Goal: Task Accomplishment & Management: Manage account settings

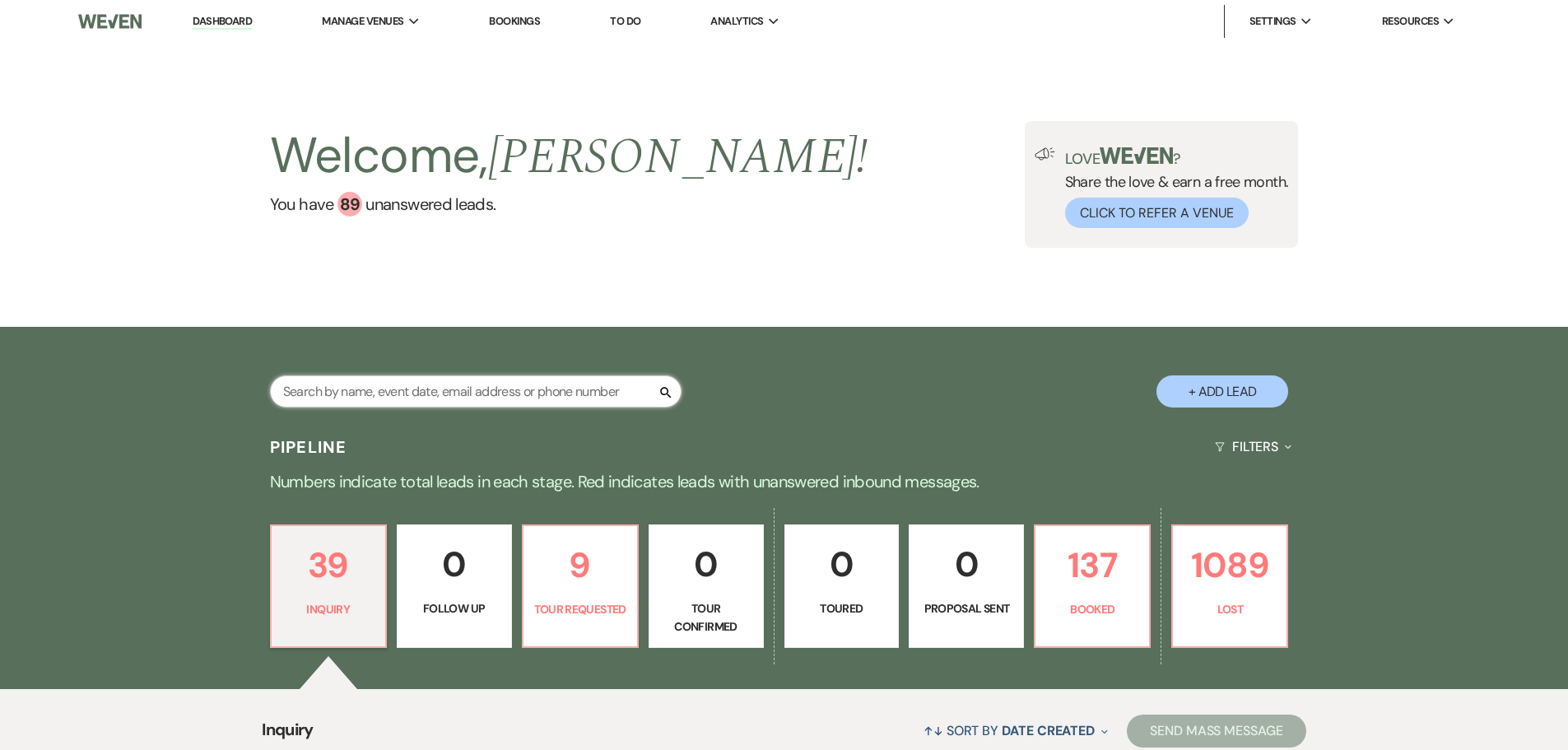
click at [415, 388] on input "text" at bounding box center [476, 391] width 411 height 32
click at [332, 390] on input "text" at bounding box center [476, 391] width 411 height 32
type input "linds"
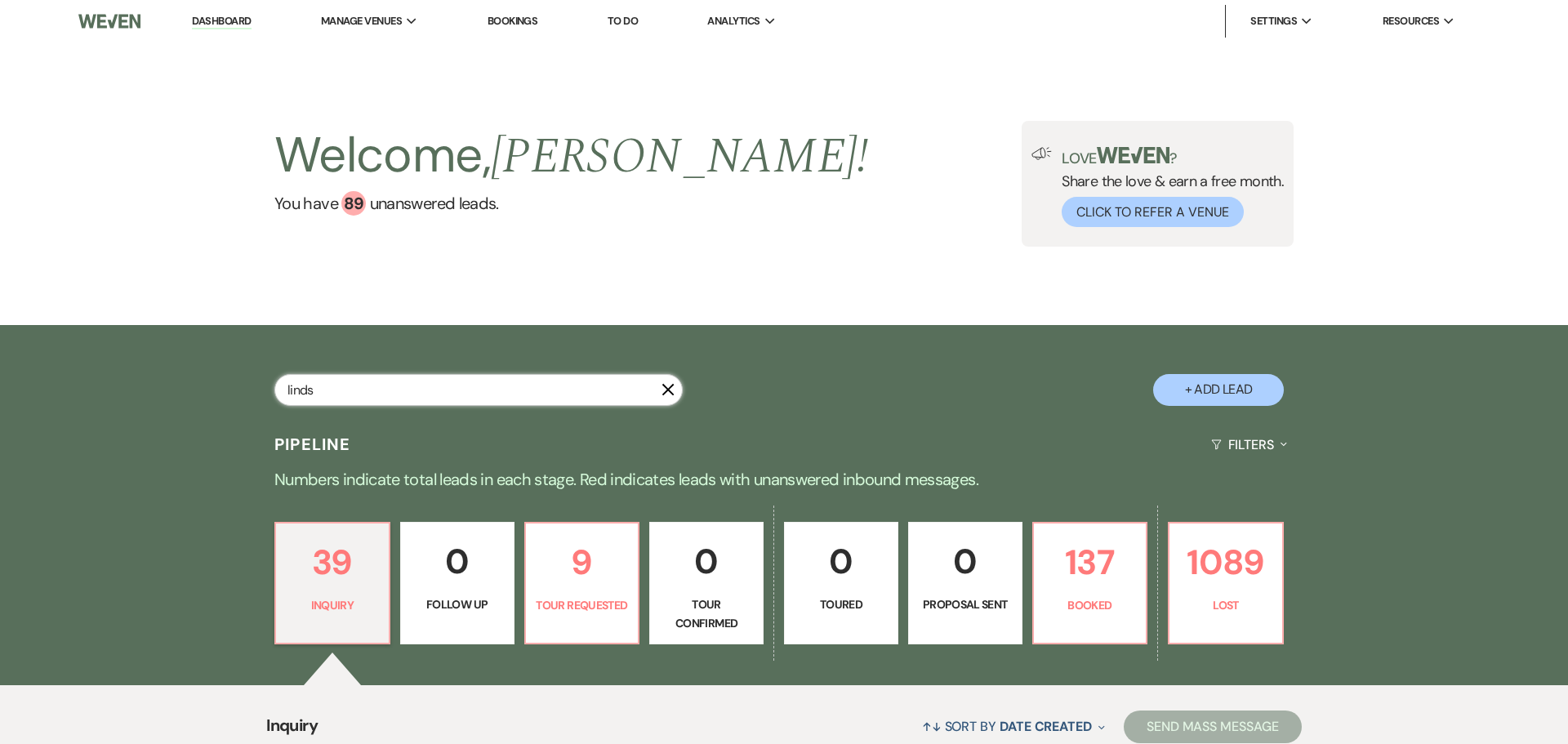
select select "8"
select select "5"
select select "8"
select select "5"
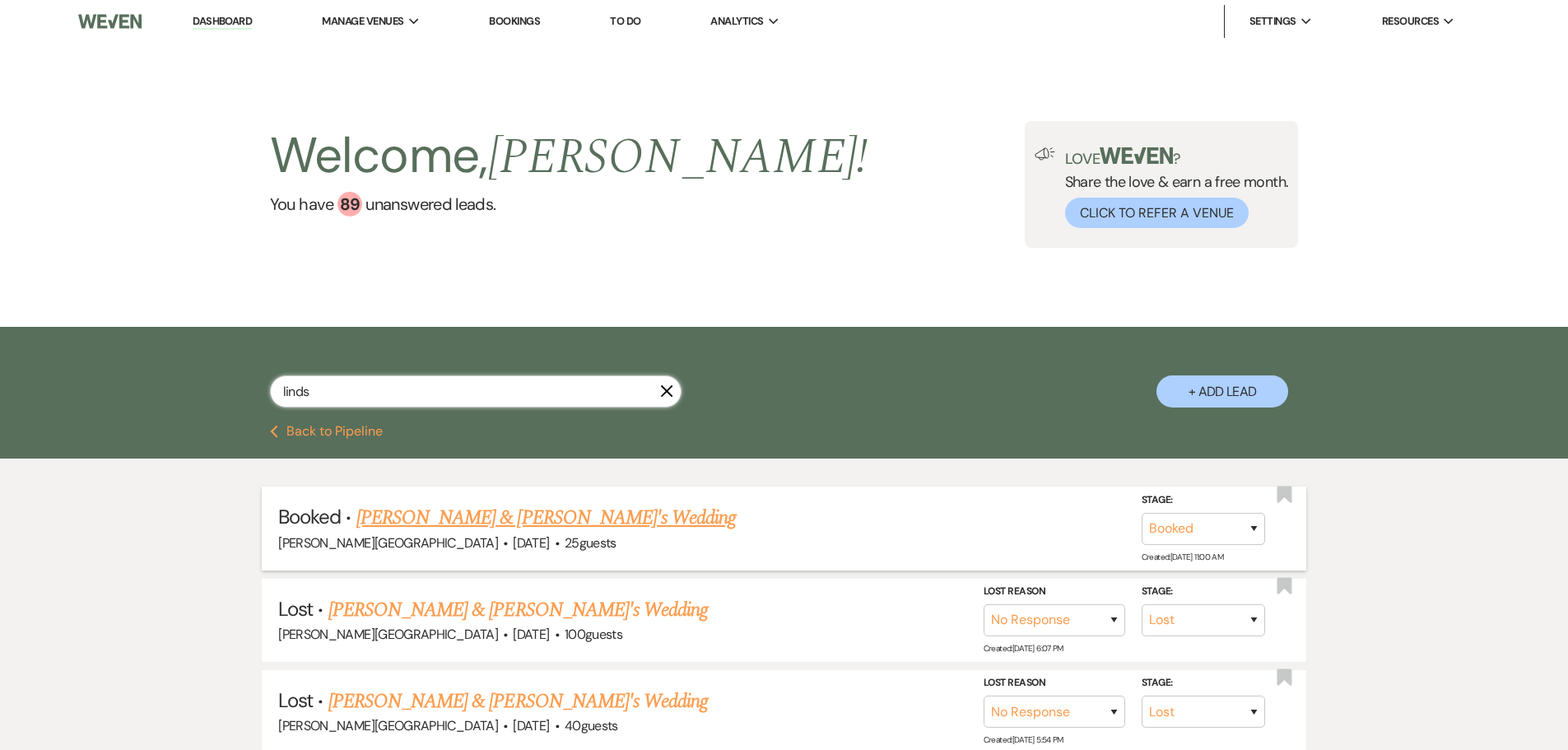
type input "linds"
click at [432, 518] on link "Lindsay Day & Fiance's Wedding" at bounding box center [547, 518] width 380 height 30
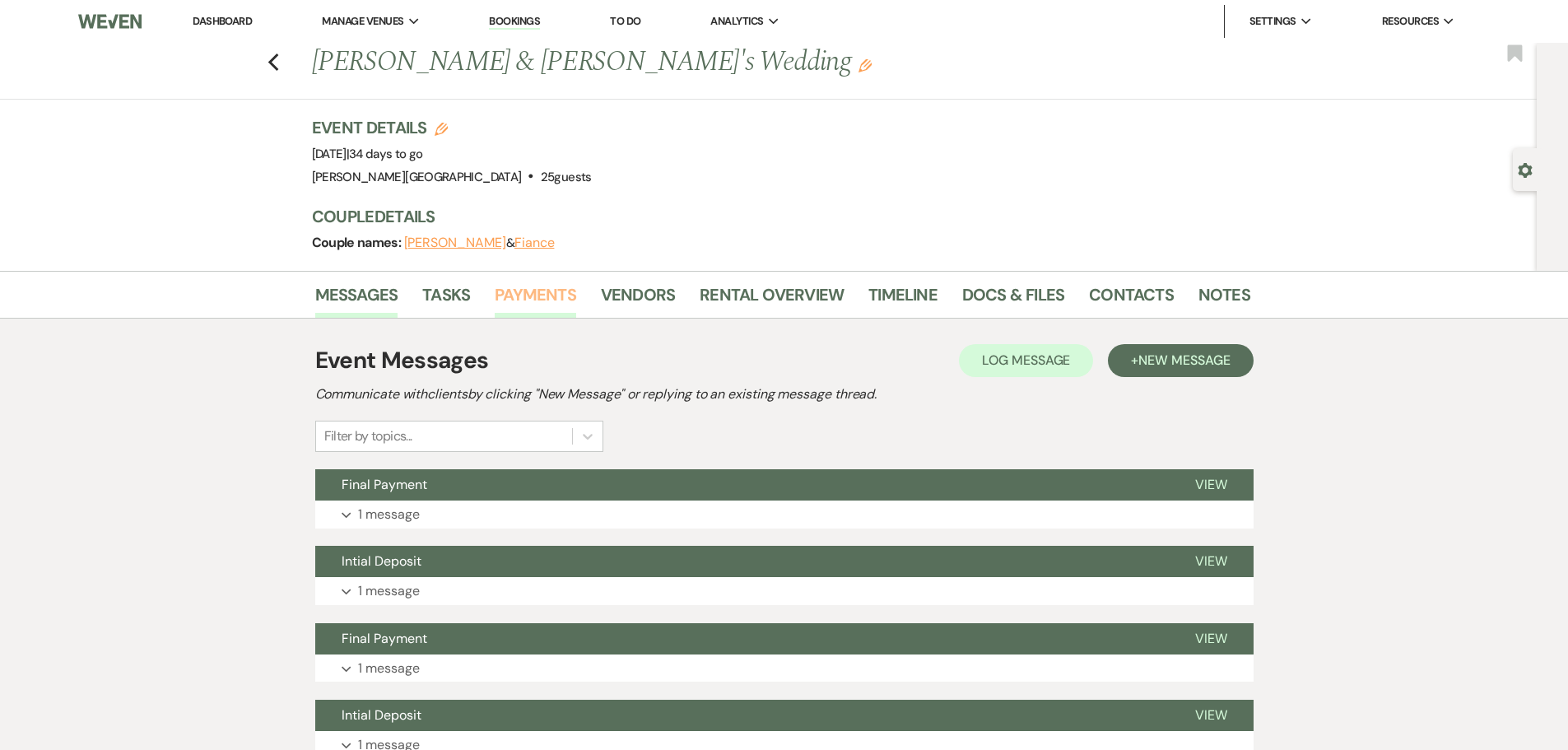
click at [517, 290] on link "Payments" at bounding box center [535, 300] width 82 height 36
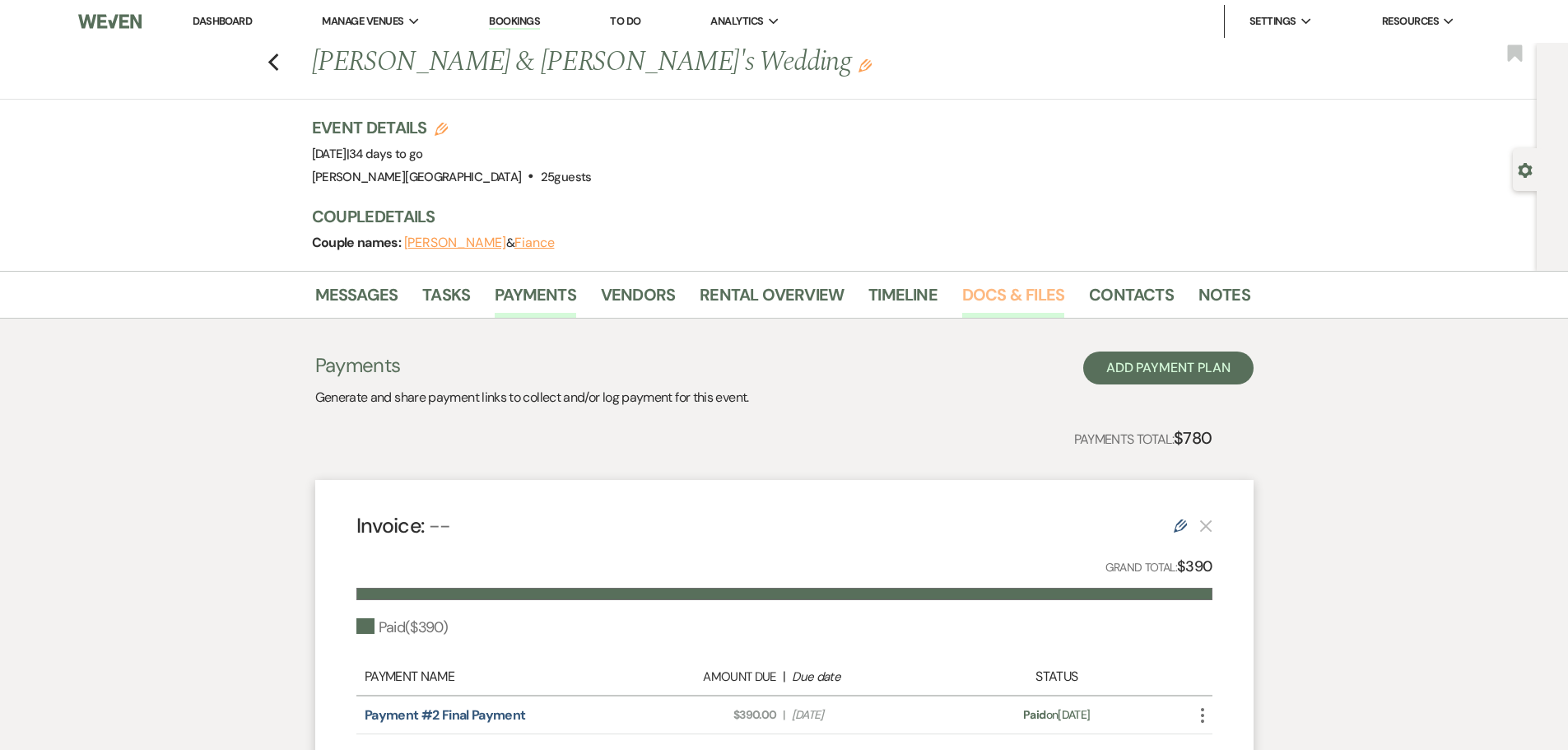
click at [1003, 294] on link "Docs & Files" at bounding box center [1013, 300] width 102 height 36
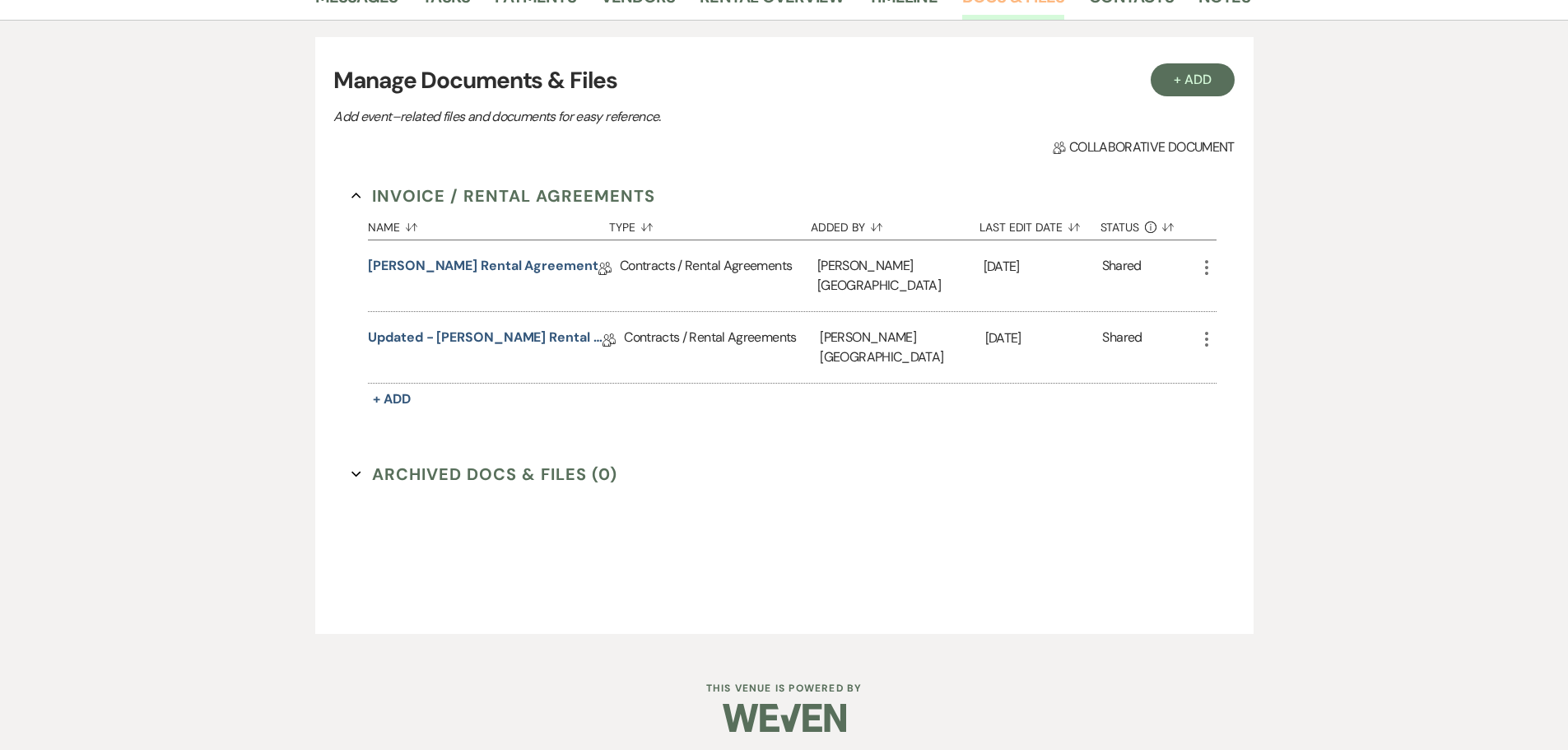
scroll to position [305, 0]
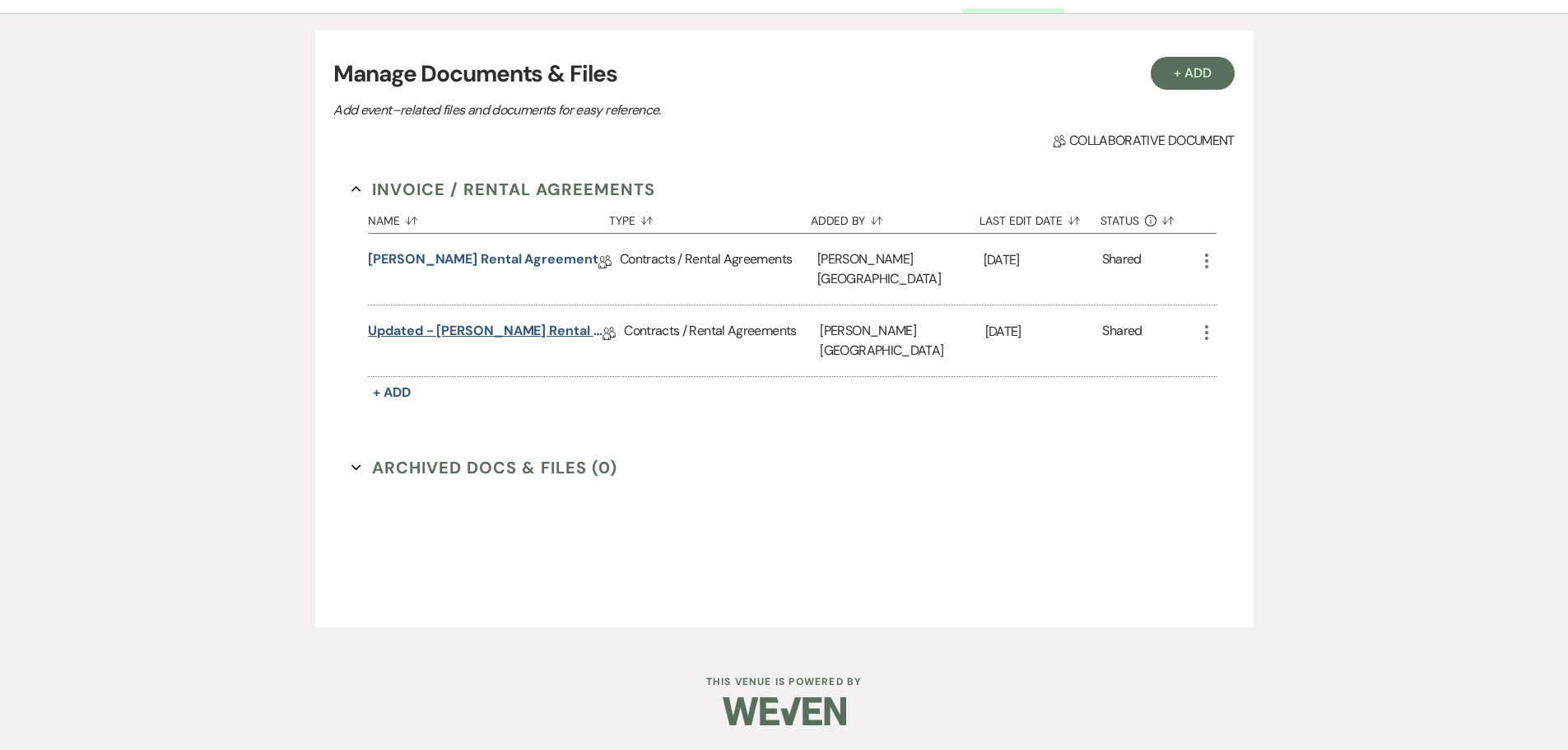
click at [498, 321] on link "Updated - Lindsay Day Rental Agreement" at bounding box center [486, 334] width 234 height 26
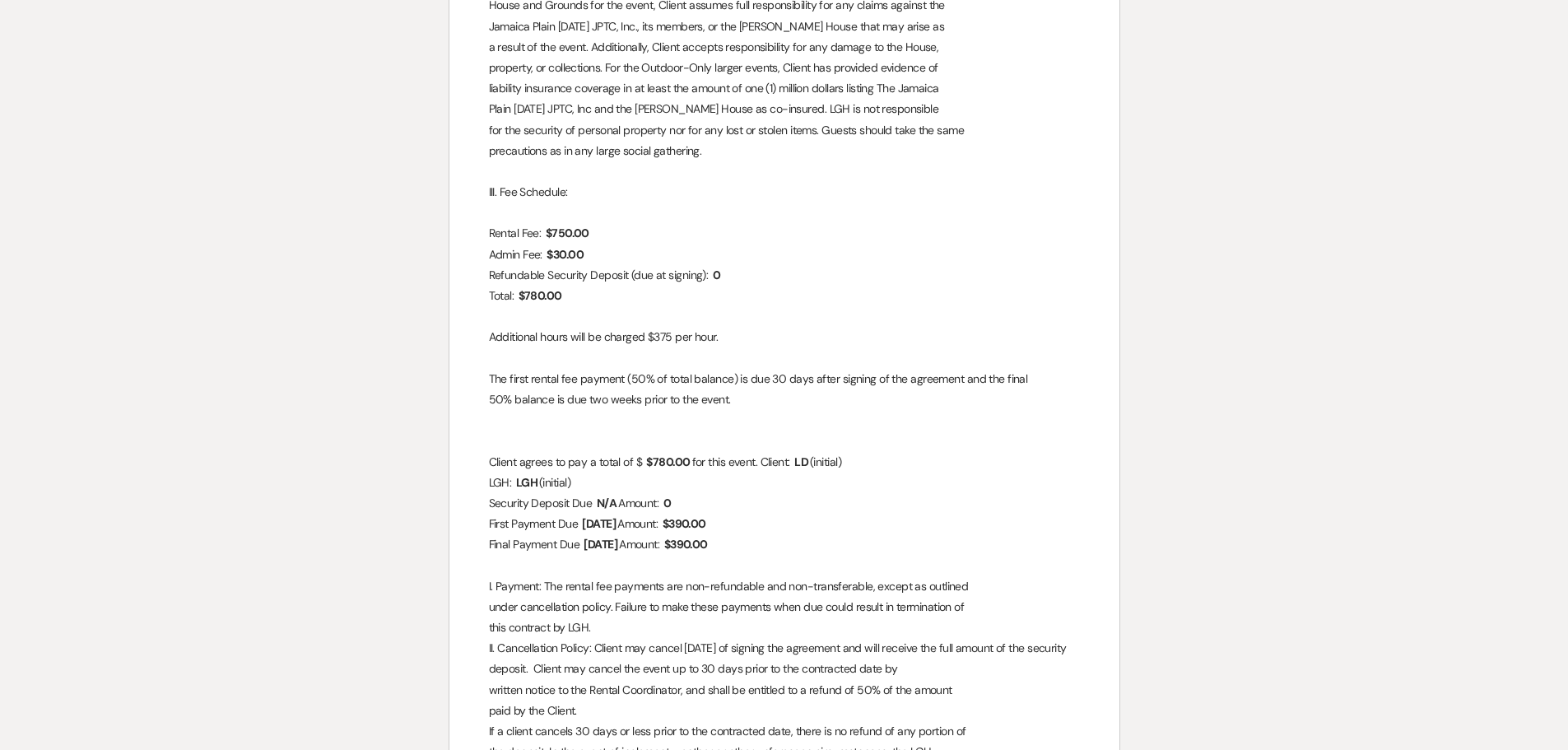
scroll to position [988, 0]
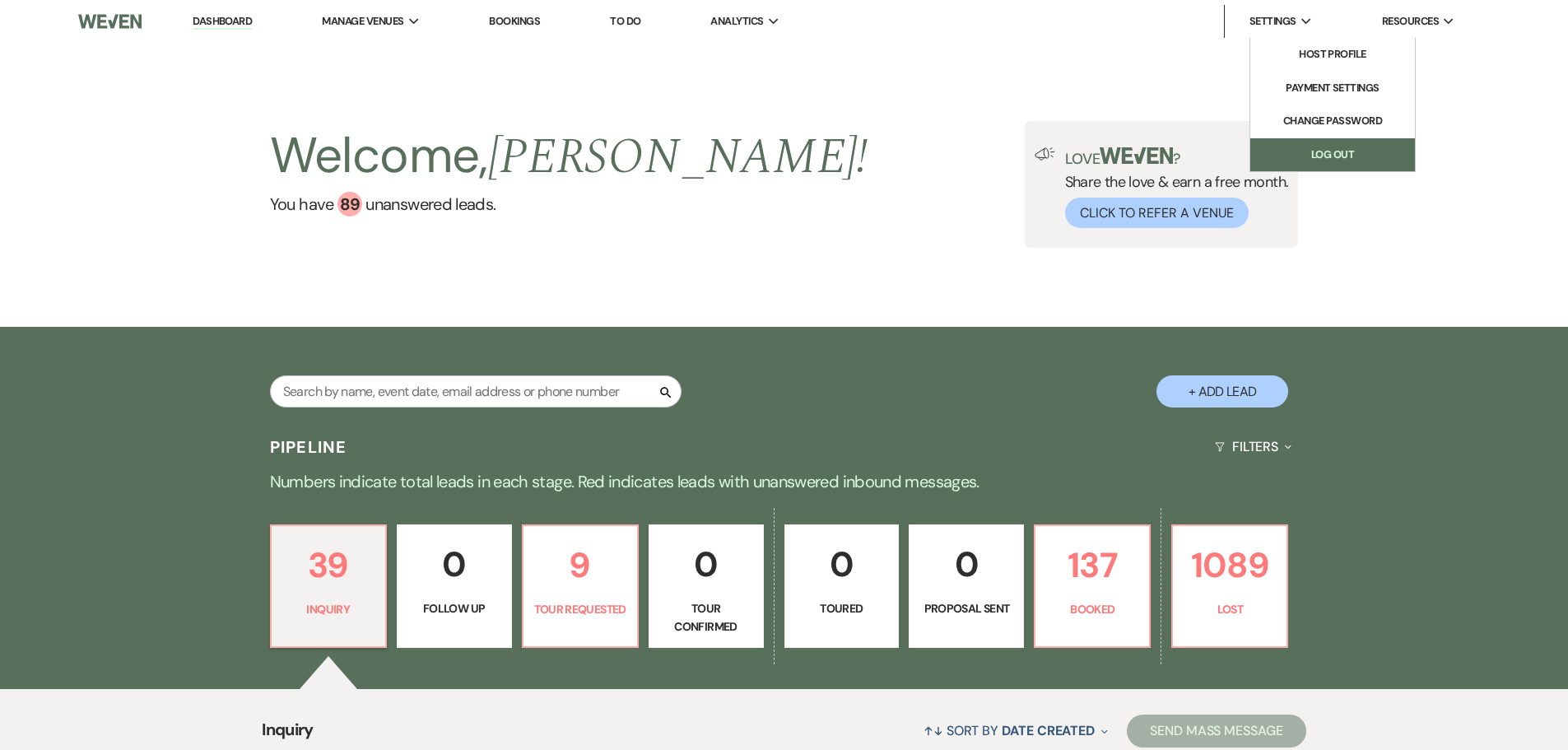
click at [1331, 154] on link "Log Out" at bounding box center [1332, 154] width 164 height 33
